Goal: Information Seeking & Learning: Understand process/instructions

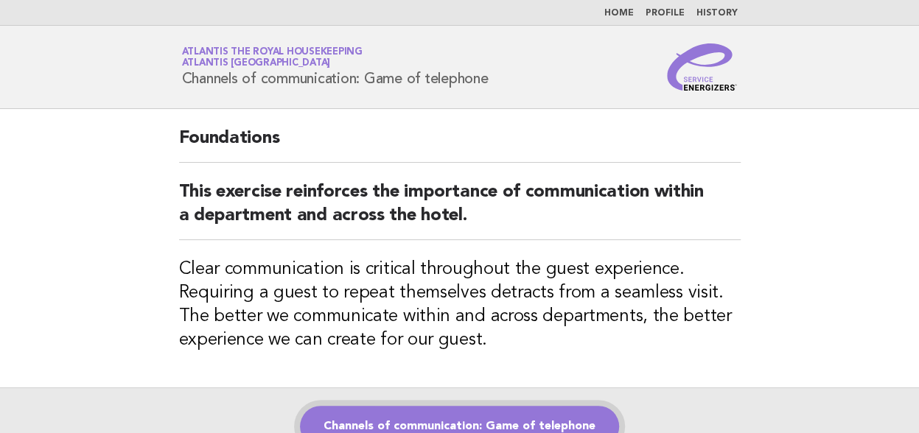
click at [416, 417] on link "Channels of communication: Game of telephone" at bounding box center [459, 426] width 319 height 41
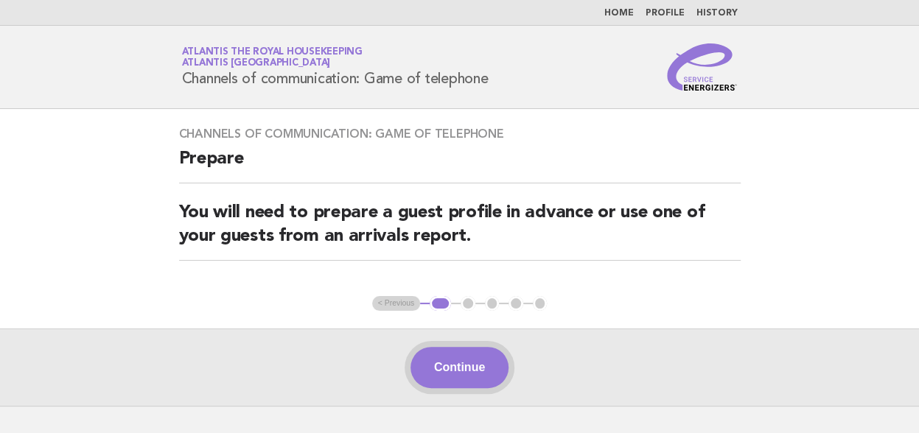
click at [466, 372] on button "Continue" at bounding box center [460, 367] width 98 height 41
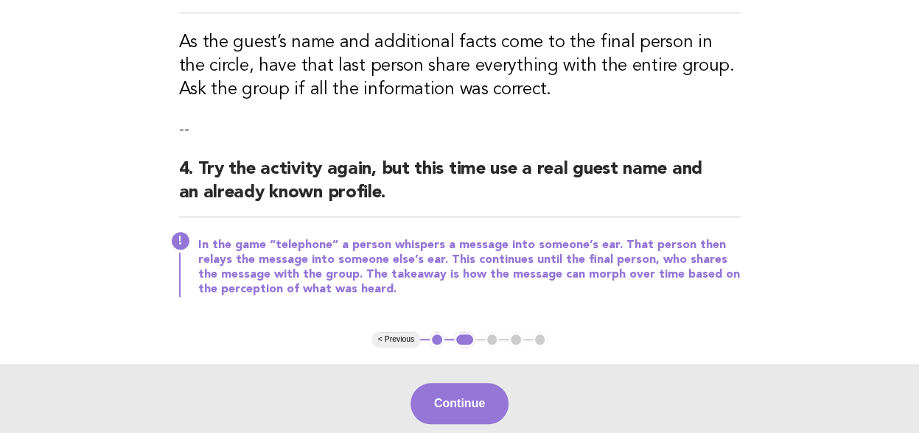
scroll to position [590, 0]
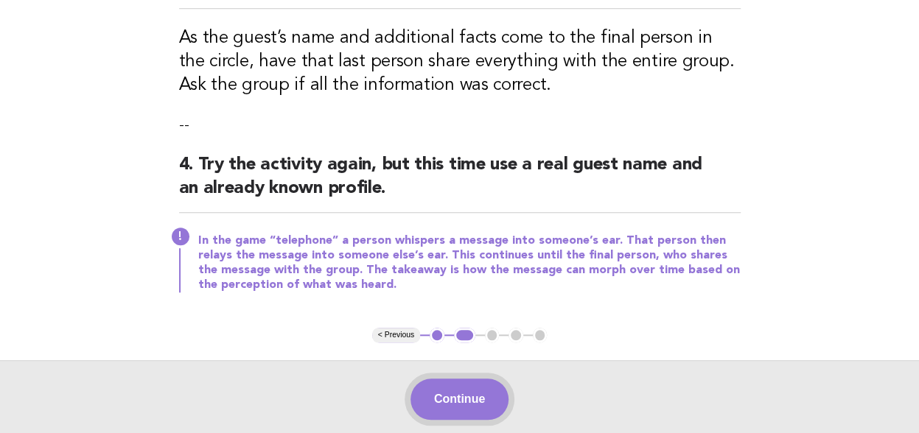
click at [439, 394] on button "Continue" at bounding box center [460, 399] width 98 height 41
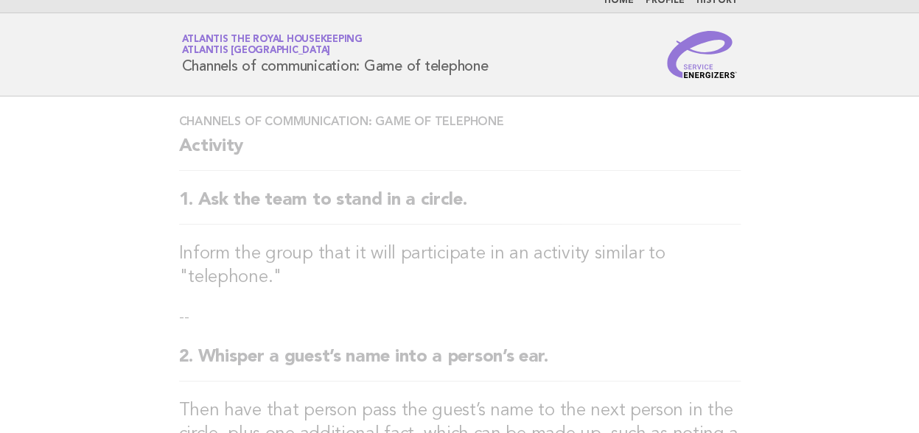
scroll to position [0, 0]
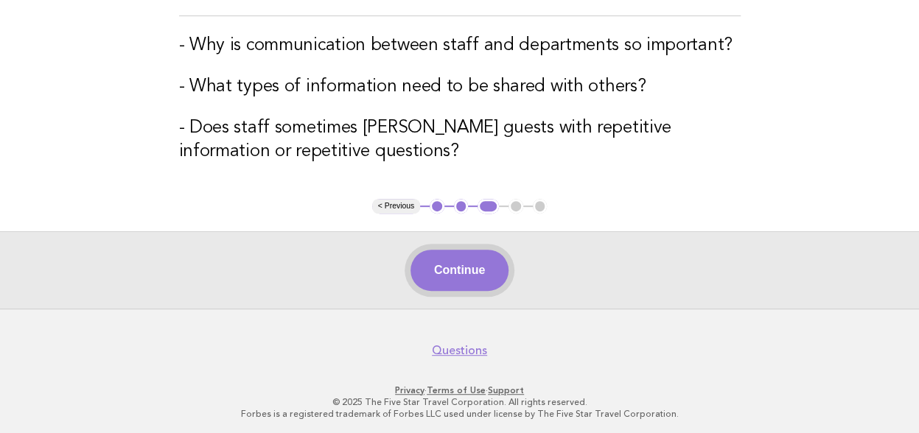
click at [457, 273] on button "Continue" at bounding box center [460, 270] width 98 height 41
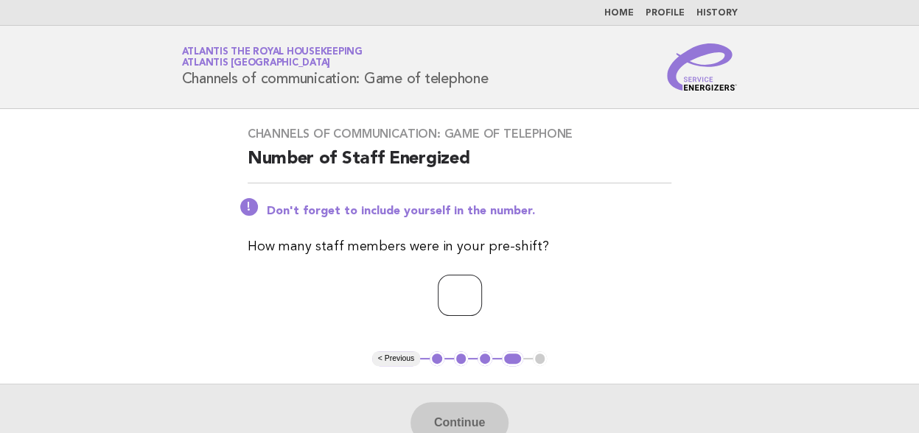
click at [445, 300] on input "number" at bounding box center [460, 295] width 44 height 41
type input "**"
click at [444, 421] on button "Continue" at bounding box center [460, 423] width 98 height 41
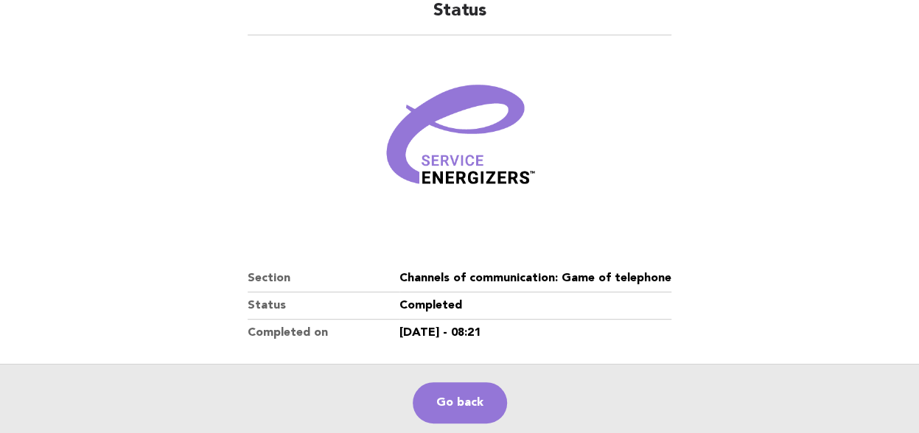
scroll to position [262, 0]
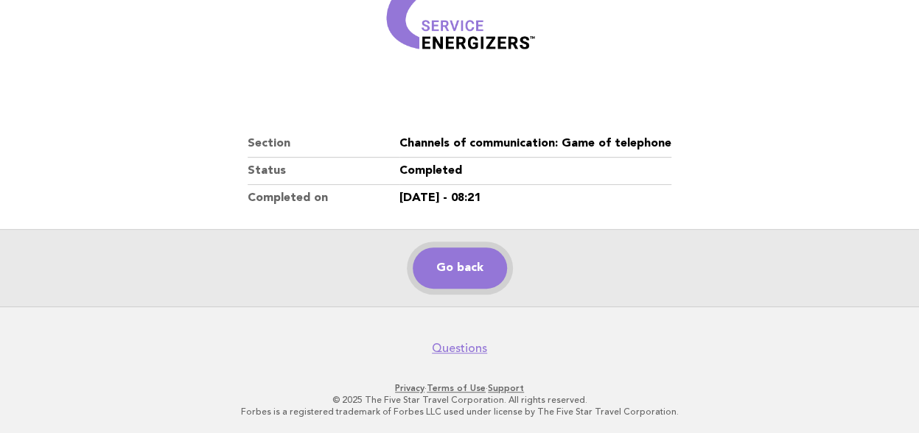
click at [463, 269] on link "Go back" at bounding box center [460, 268] width 94 height 41
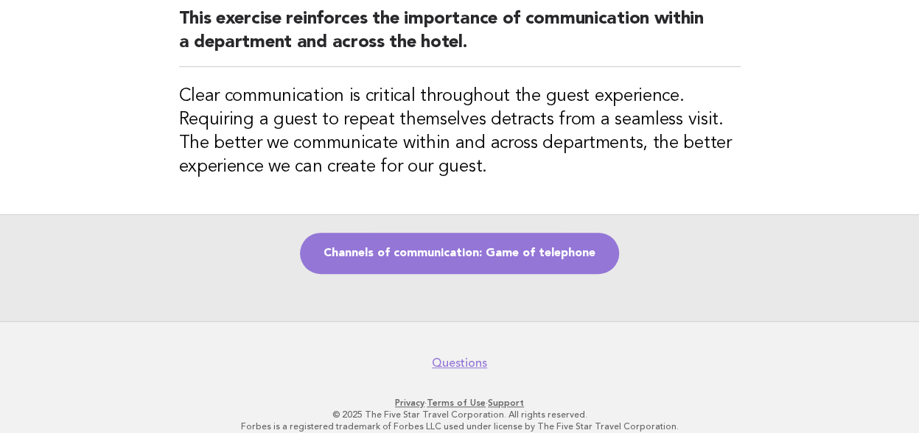
scroll to position [188, 0]
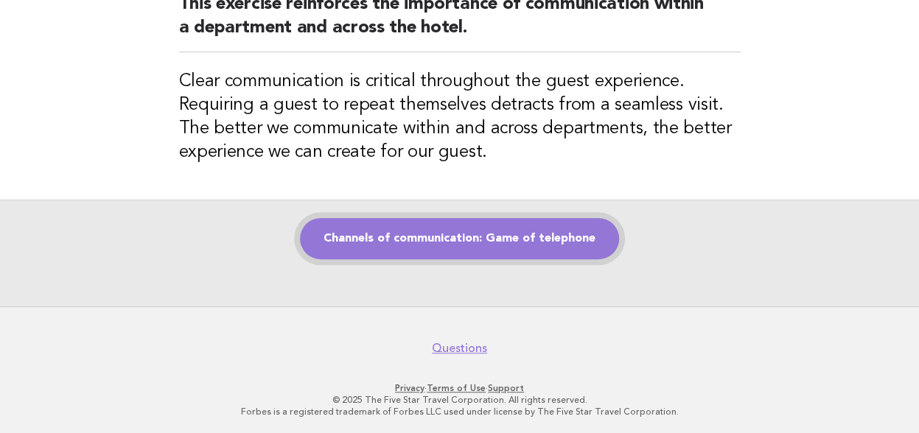
click at [448, 242] on link "Channels of communication: Game of telephone" at bounding box center [459, 238] width 319 height 41
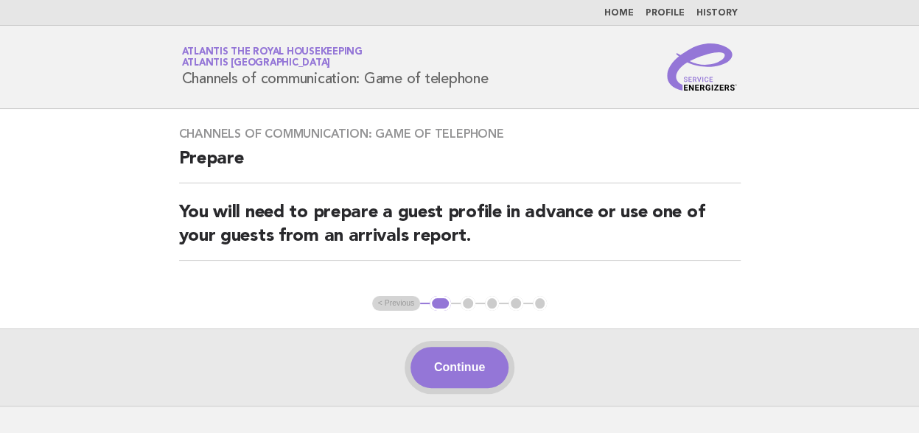
click at [459, 363] on button "Continue" at bounding box center [460, 367] width 98 height 41
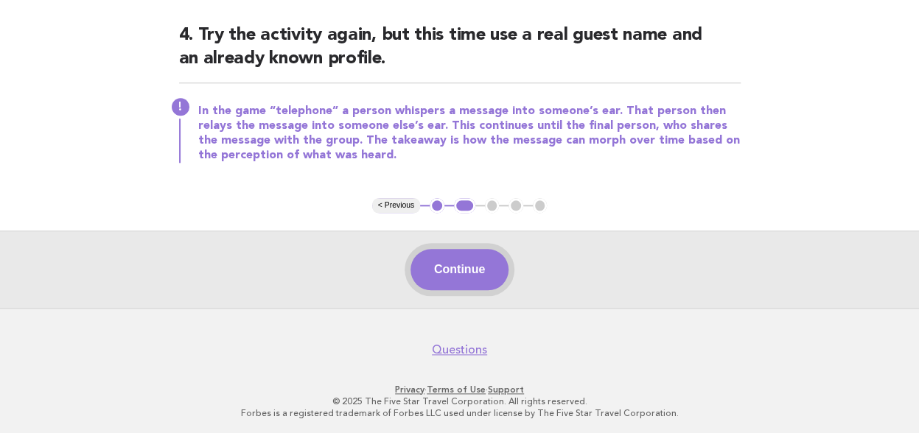
click at [451, 274] on button "Continue" at bounding box center [460, 269] width 98 height 41
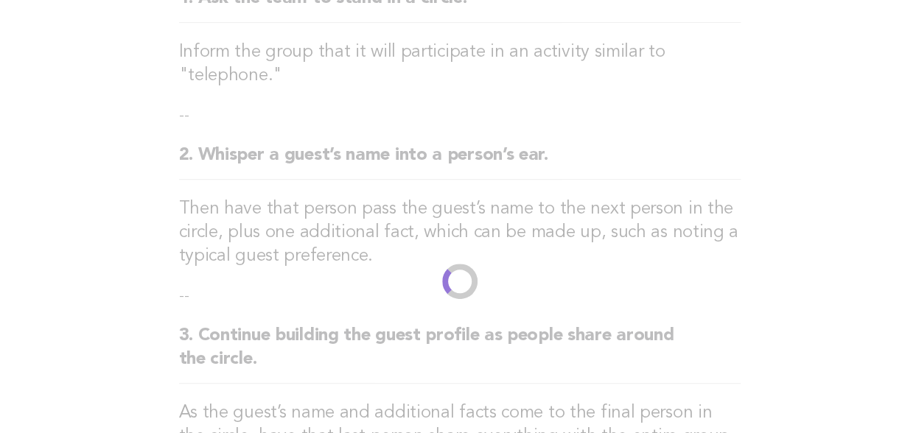
scroll to position [221, 0]
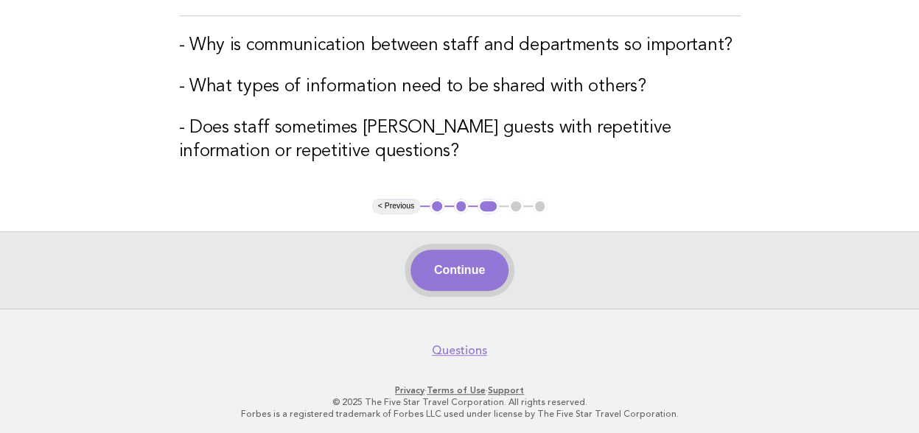
click at [451, 274] on button "Continue" at bounding box center [460, 270] width 98 height 41
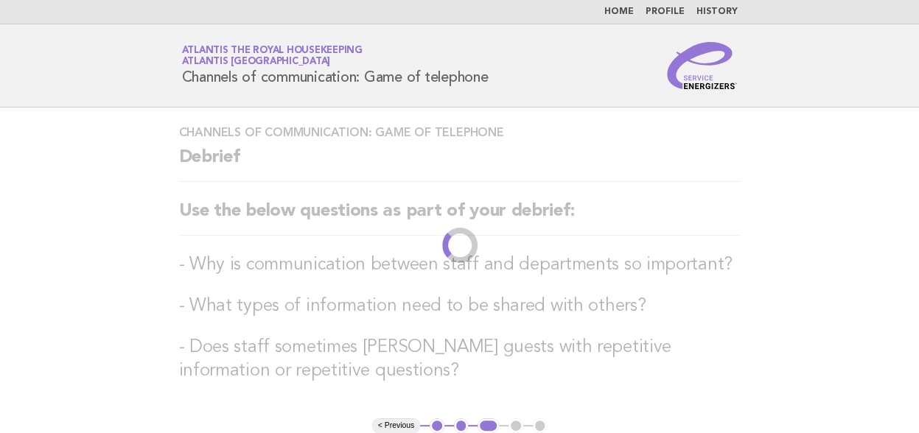
scroll to position [0, 0]
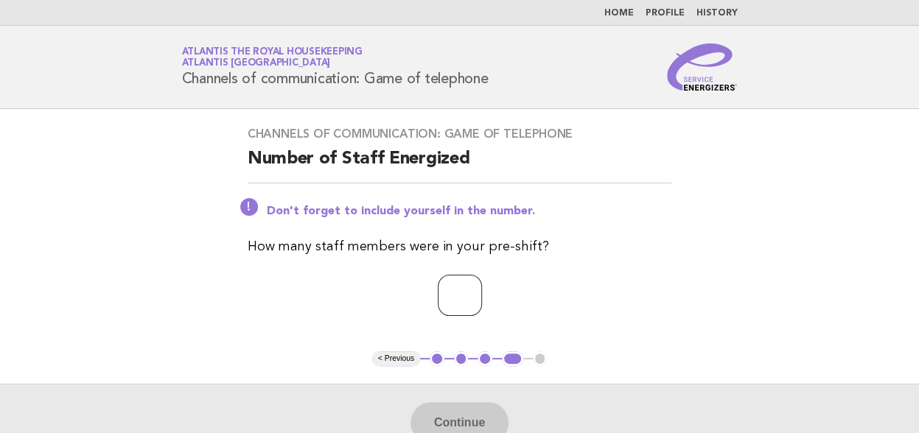
click at [438, 304] on input "number" at bounding box center [460, 295] width 44 height 41
type input "**"
click at [461, 415] on button "Continue" at bounding box center [460, 423] width 98 height 41
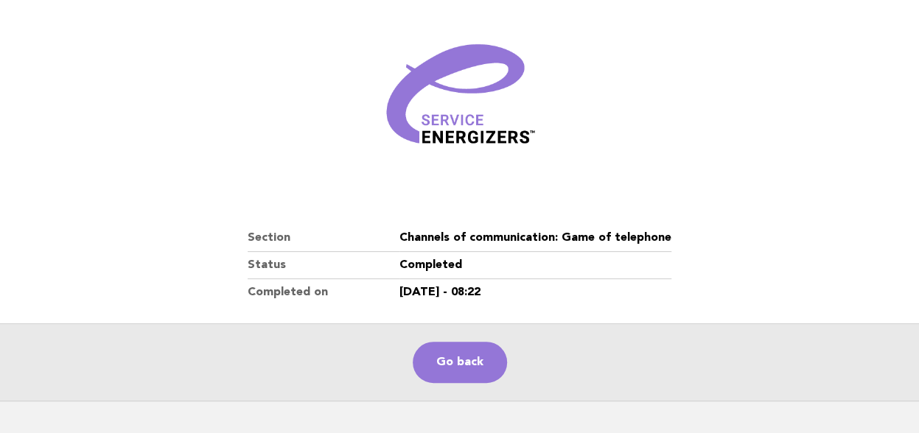
scroll to position [262, 0]
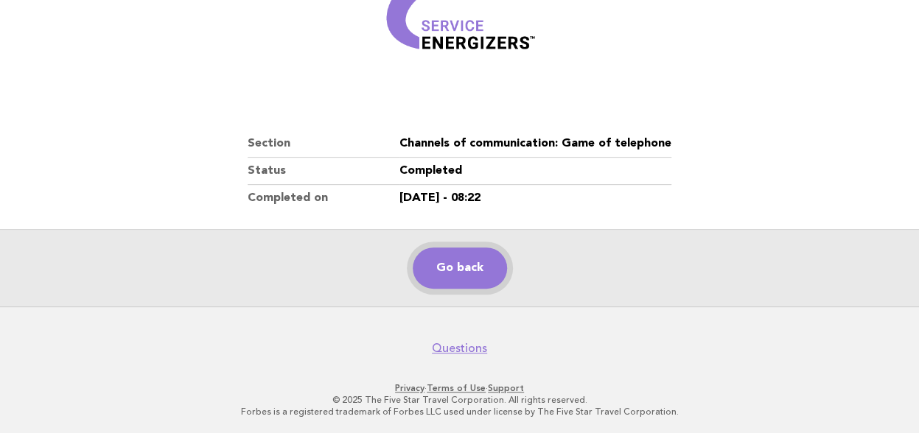
click at [456, 266] on link "Go back" at bounding box center [460, 268] width 94 height 41
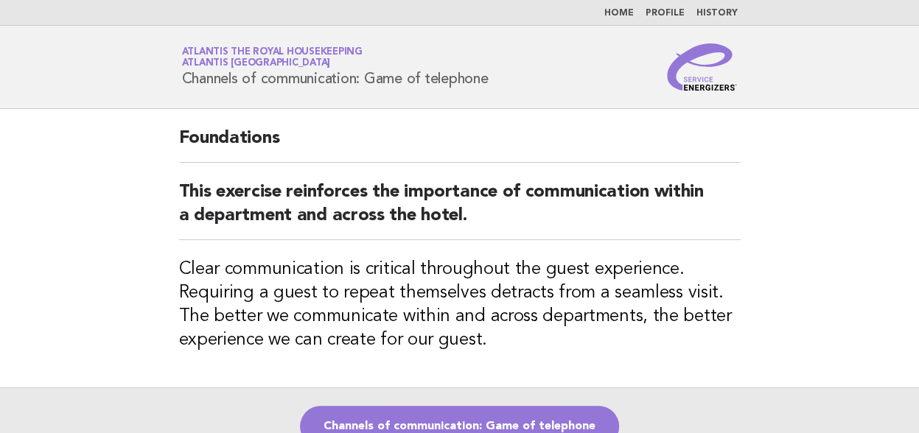
scroll to position [188, 0]
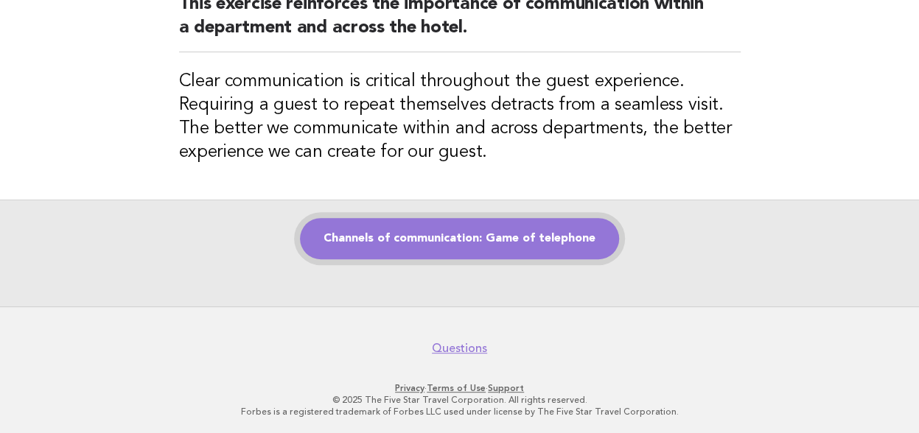
click at [453, 243] on link "Channels of communication: Game of telephone" at bounding box center [459, 238] width 319 height 41
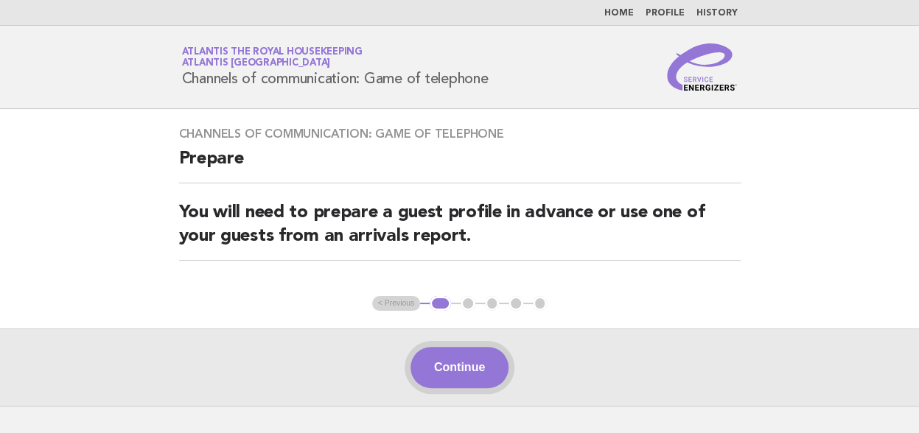
click at [479, 368] on button "Continue" at bounding box center [460, 367] width 98 height 41
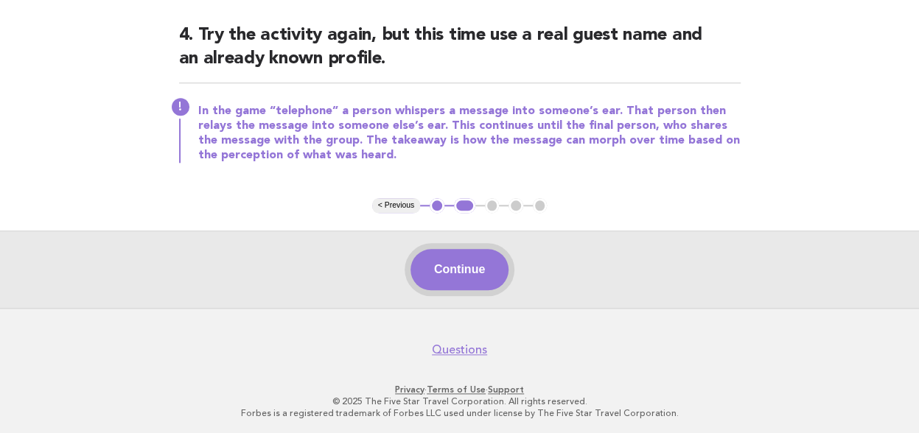
click at [443, 269] on button "Continue" at bounding box center [460, 269] width 98 height 41
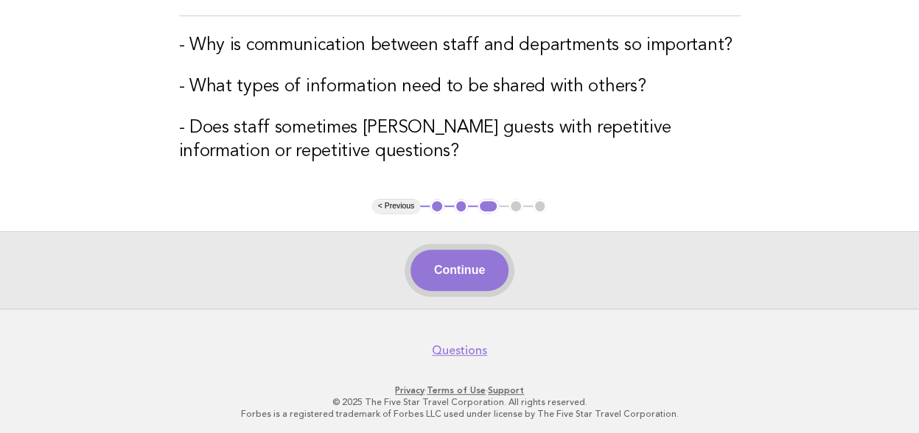
click at [464, 277] on button "Continue" at bounding box center [460, 270] width 98 height 41
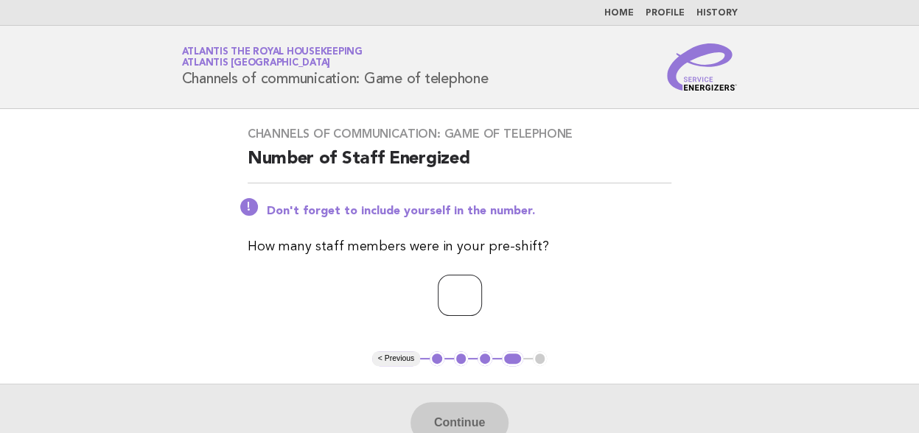
click at [438, 304] on input "number" at bounding box center [460, 295] width 44 height 41
type input "**"
click at [460, 412] on button "Continue" at bounding box center [460, 423] width 98 height 41
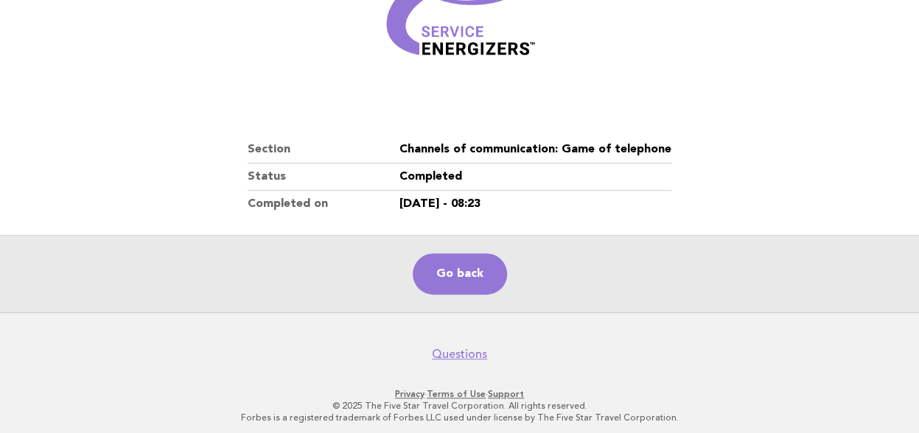
scroll to position [262, 0]
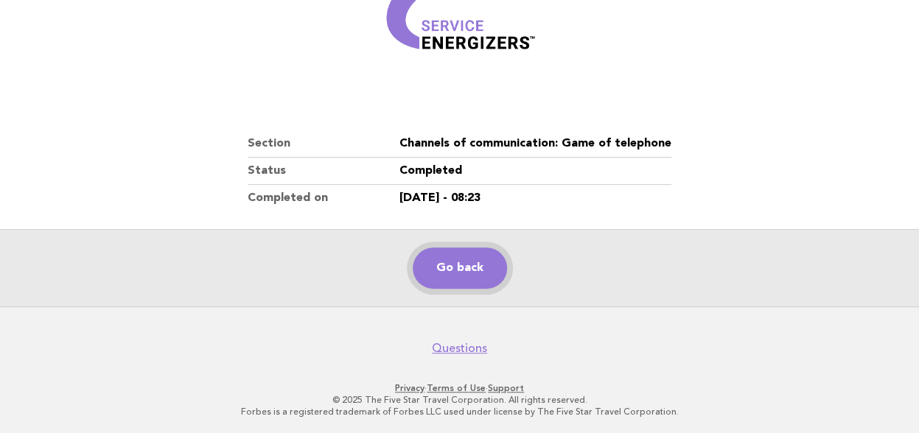
click at [456, 271] on link "Go back" at bounding box center [460, 268] width 94 height 41
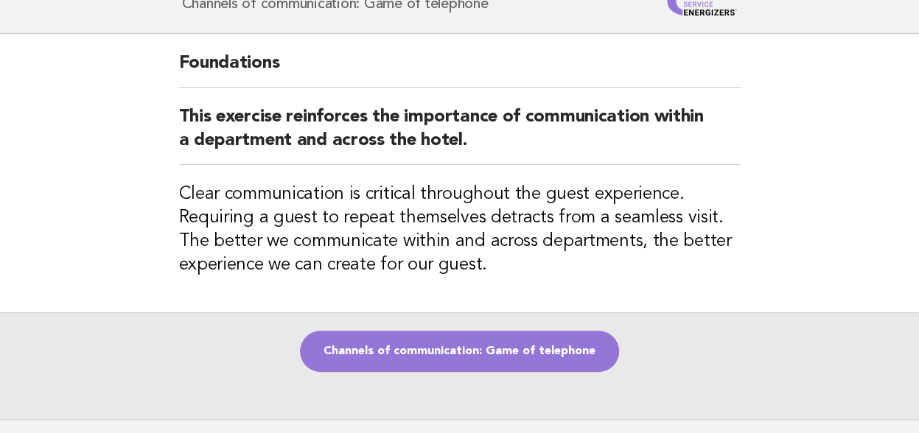
scroll to position [147, 0]
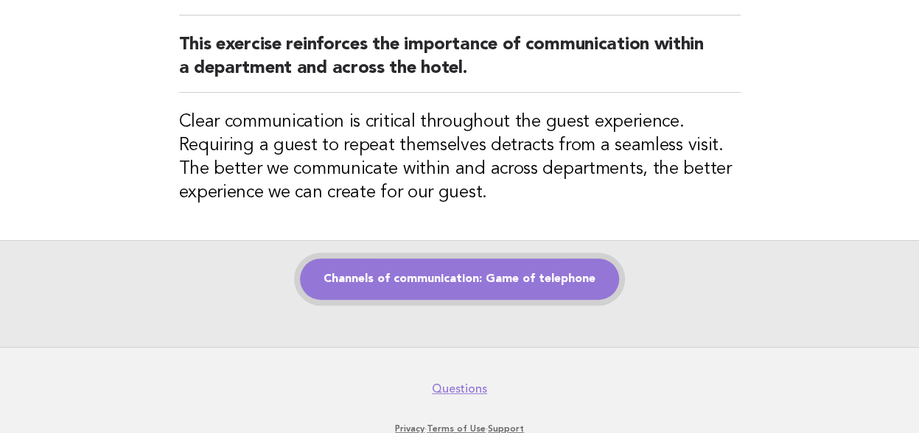
click at [451, 275] on link "Channels of communication: Game of telephone" at bounding box center [459, 279] width 319 height 41
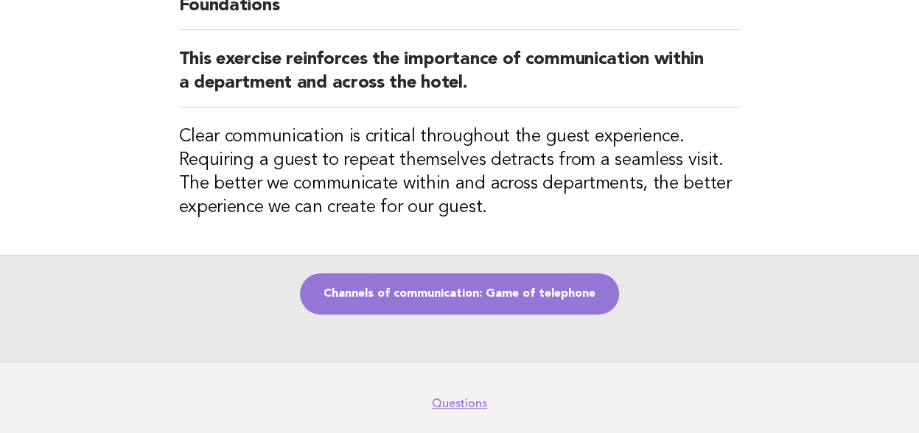
scroll to position [147, 0]
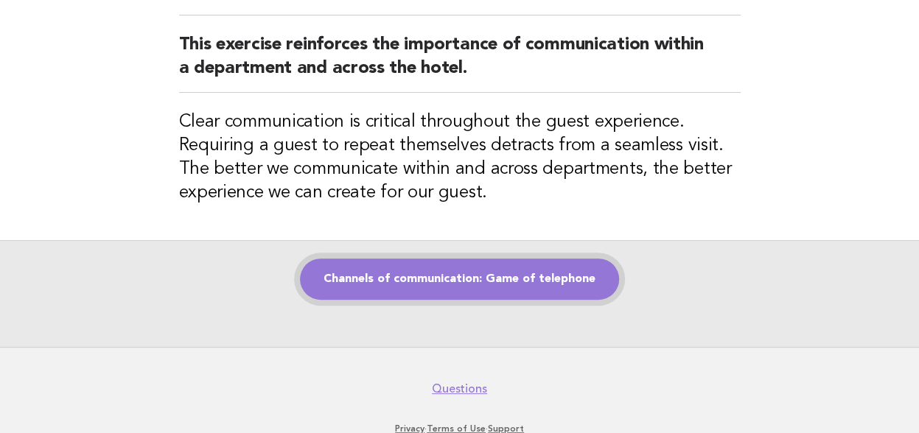
click at [428, 284] on link "Channels of communication: Game of telephone" at bounding box center [459, 279] width 319 height 41
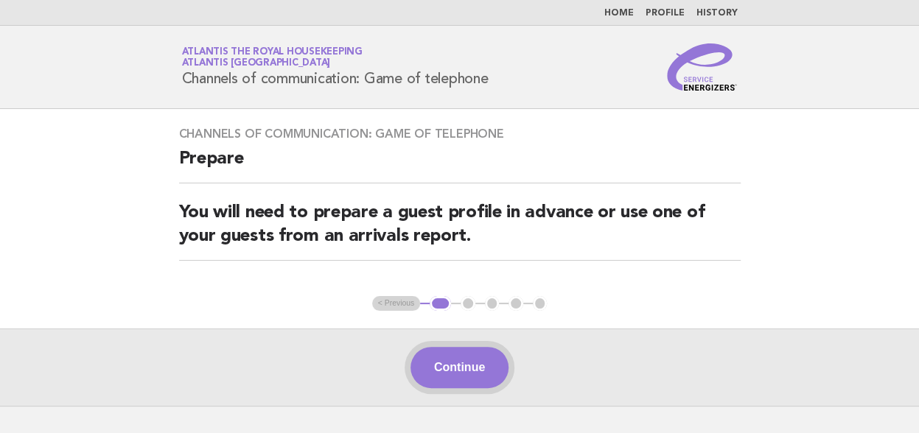
click at [461, 371] on button "Continue" at bounding box center [460, 367] width 98 height 41
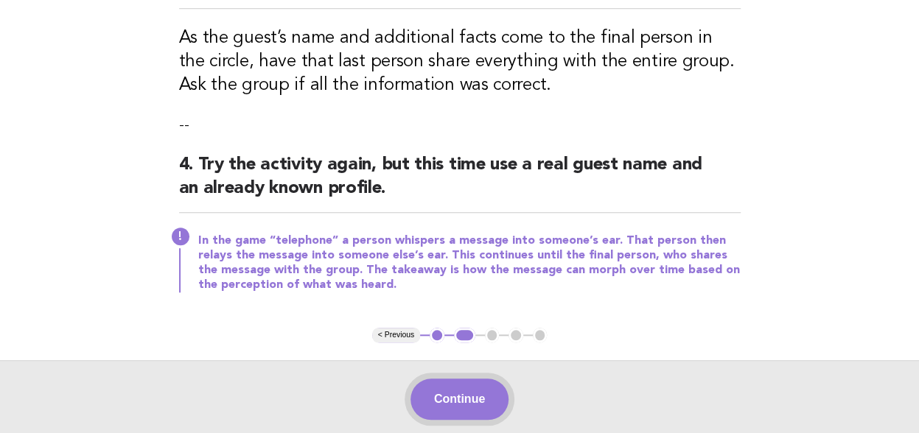
click at [455, 393] on button "Continue" at bounding box center [460, 399] width 98 height 41
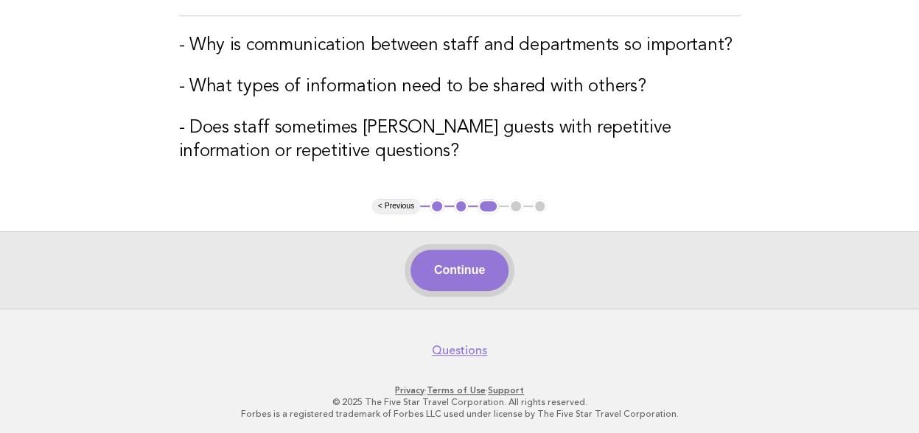
click at [458, 279] on button "Continue" at bounding box center [460, 270] width 98 height 41
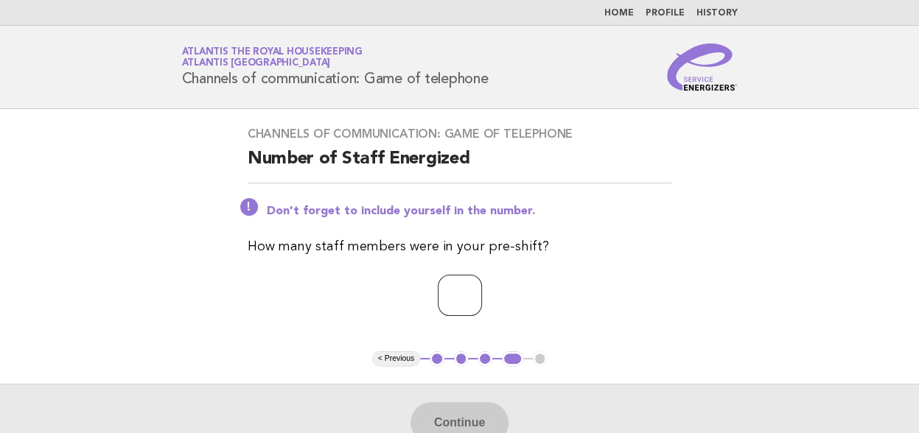
click at [443, 299] on input "number" at bounding box center [460, 295] width 44 height 41
type input "*"
click at [682, 313] on div "Channels of communication: Game of telephone Number of Staff Energized Don't fo…" at bounding box center [460, 230] width 460 height 243
click at [454, 413] on button "Continue" at bounding box center [460, 423] width 98 height 41
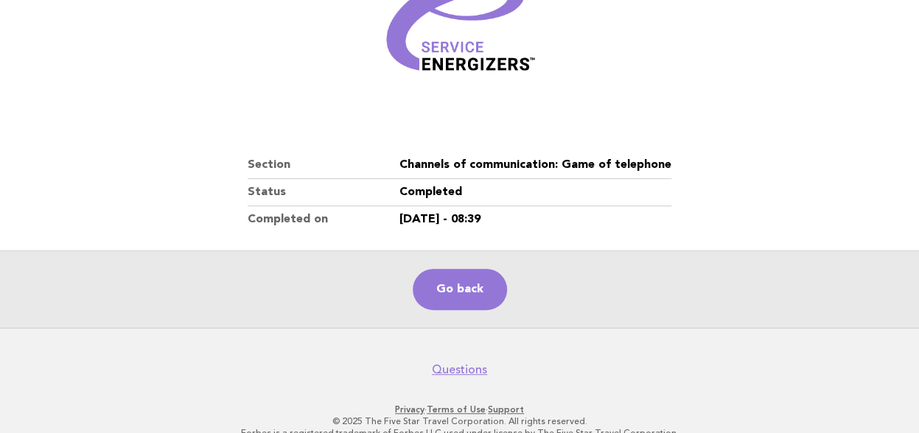
scroll to position [262, 0]
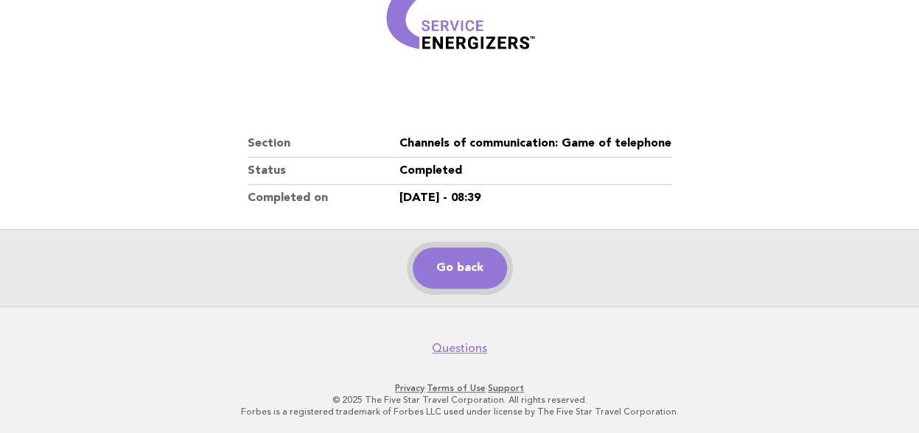
click at [459, 274] on link "Go back" at bounding box center [460, 268] width 94 height 41
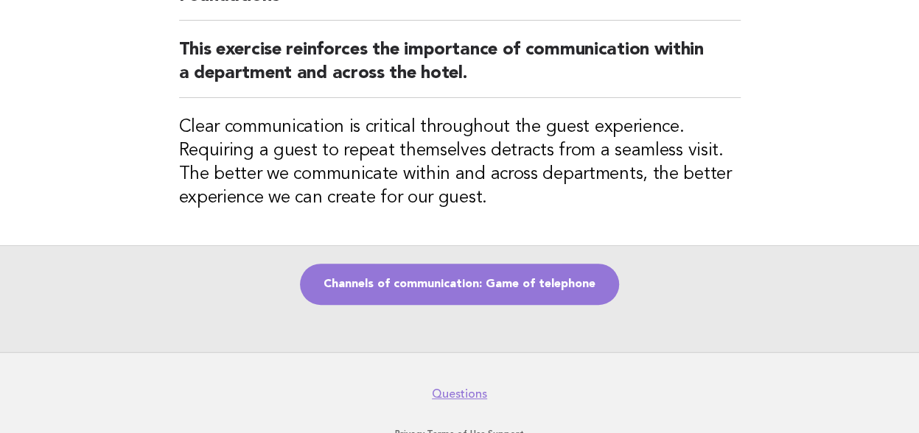
scroll to position [147, 0]
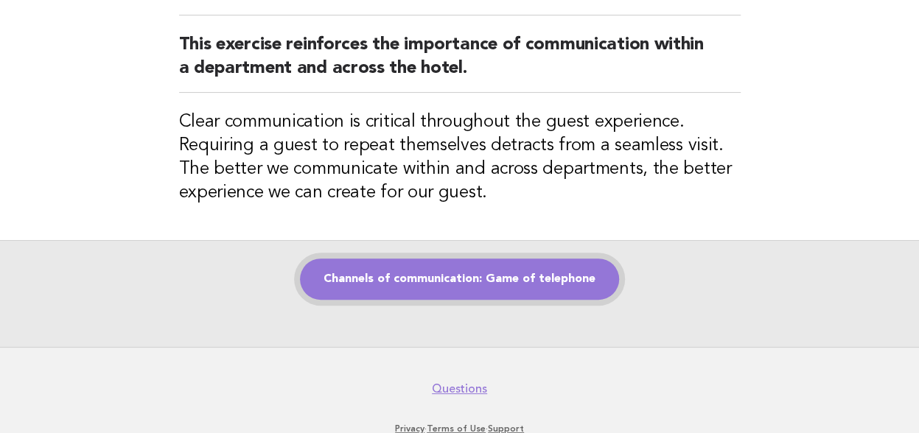
click at [452, 276] on link "Channels of communication: Game of telephone" at bounding box center [459, 279] width 319 height 41
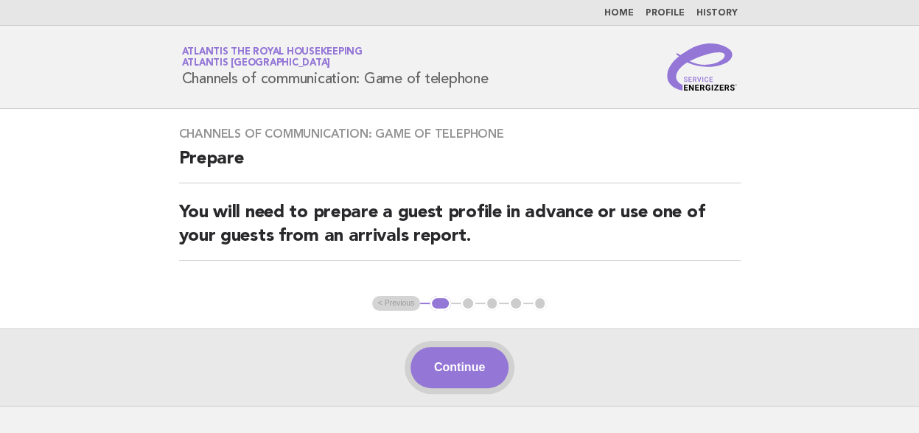
click at [459, 374] on button "Continue" at bounding box center [460, 367] width 98 height 41
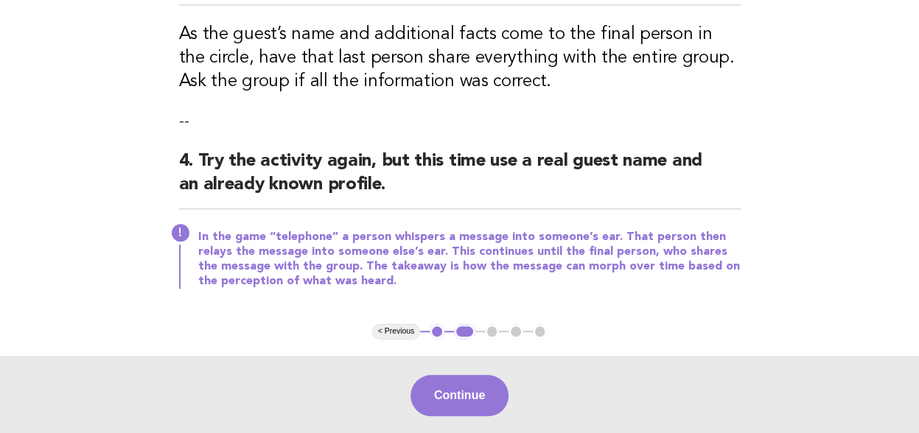
scroll to position [720, 0]
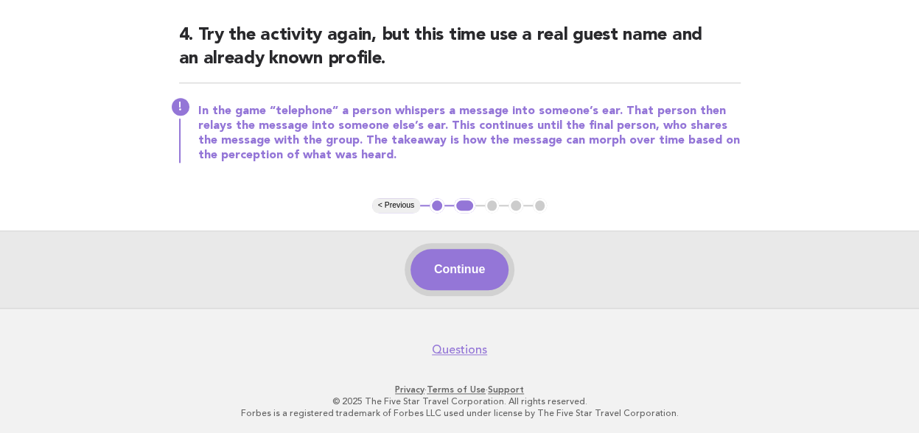
click at [446, 272] on button "Continue" at bounding box center [460, 269] width 98 height 41
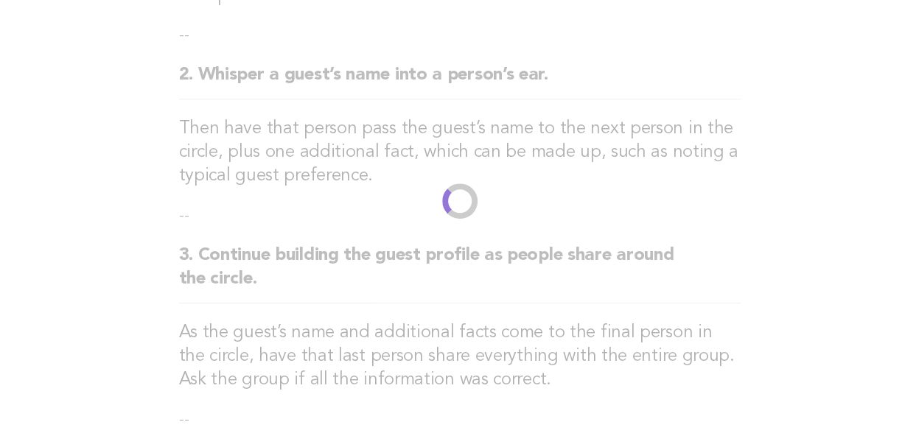
scroll to position [223, 0]
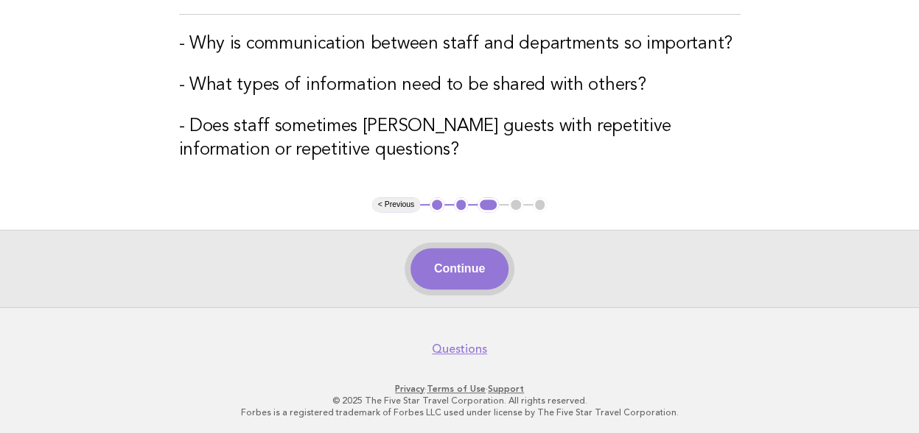
click at [457, 276] on button "Continue" at bounding box center [460, 268] width 98 height 41
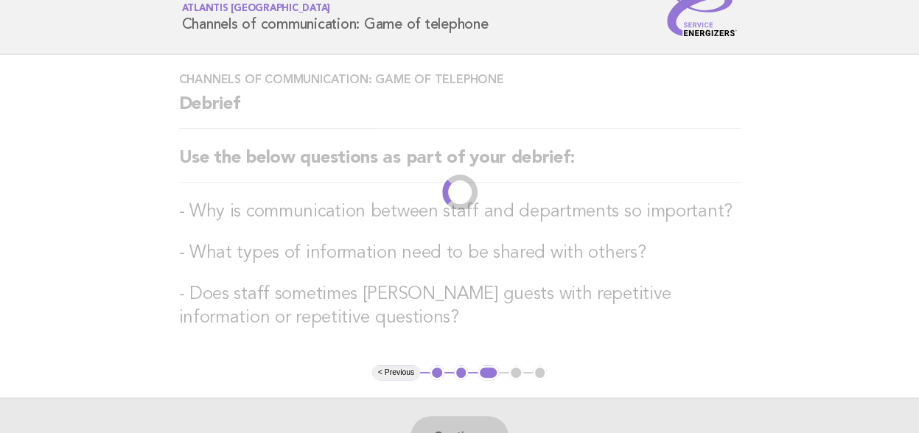
scroll to position [0, 0]
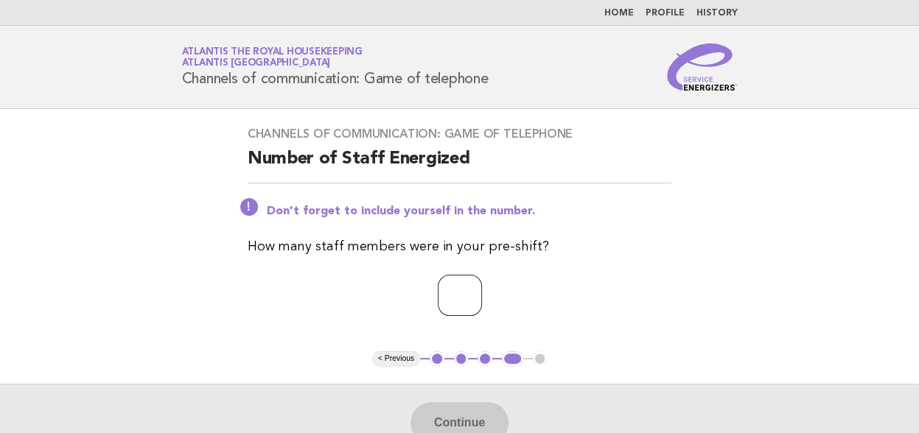
click at [438, 302] on input "number" at bounding box center [460, 295] width 44 height 41
type input "**"
click at [449, 415] on button "Continue" at bounding box center [460, 423] width 98 height 41
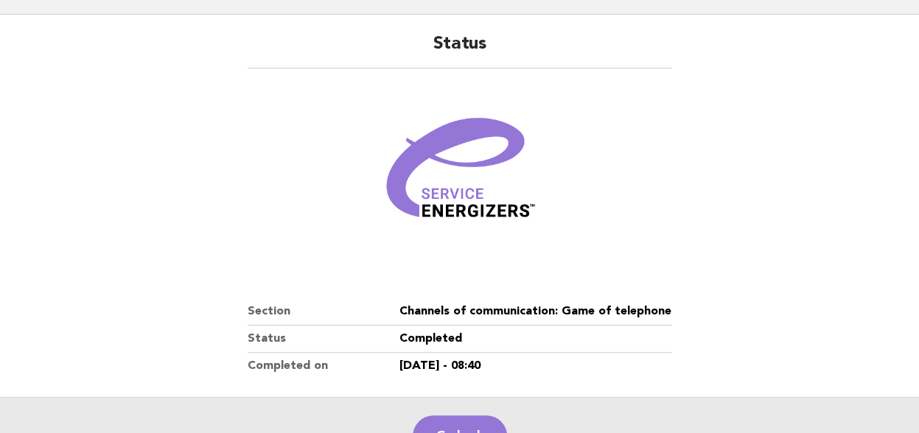
scroll to position [221, 0]
